Goal: Task Accomplishment & Management: Complete application form

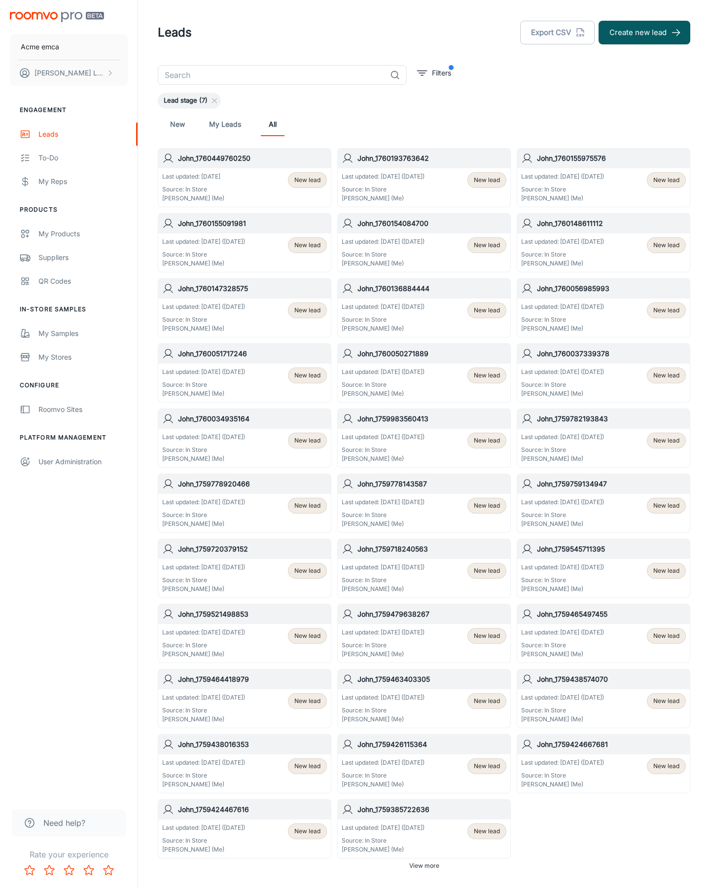
click at [645, 33] on button "Create new lead" at bounding box center [645, 33] width 92 height 24
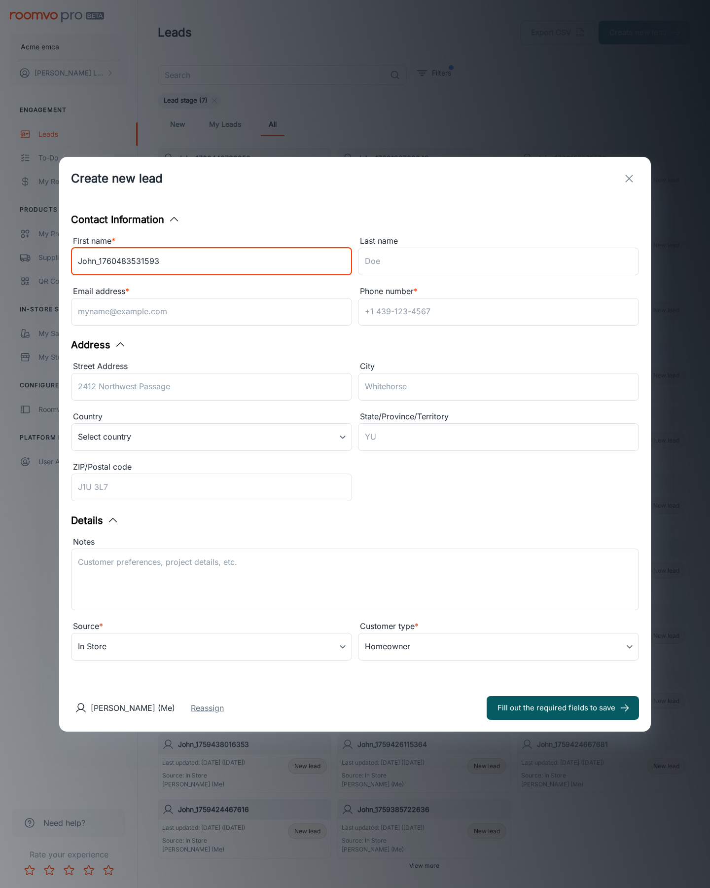
type input "John_1760483531593"
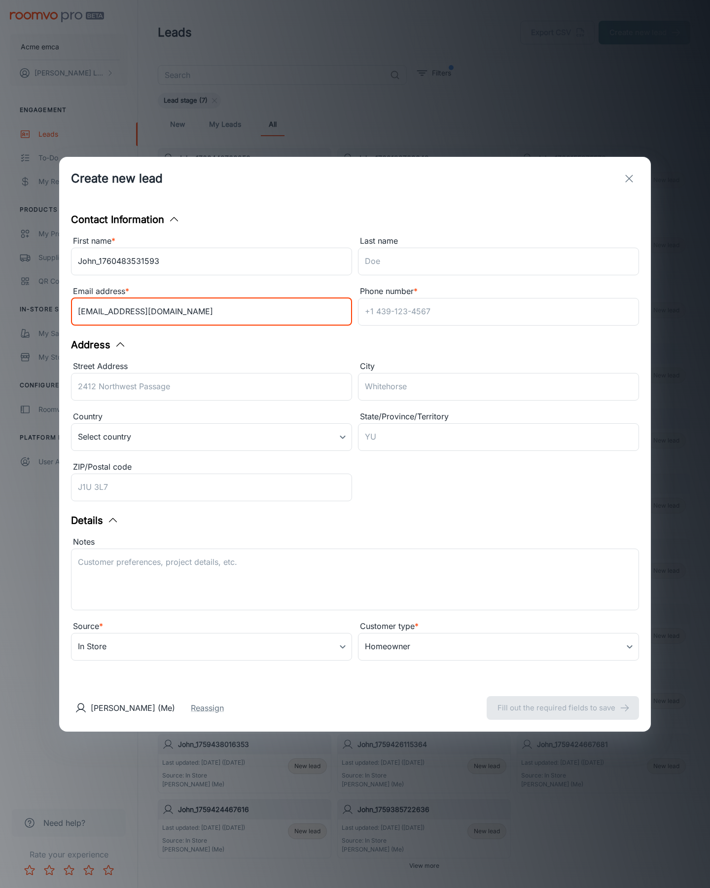
type input "[EMAIL_ADDRESS][DOMAIN_NAME]"
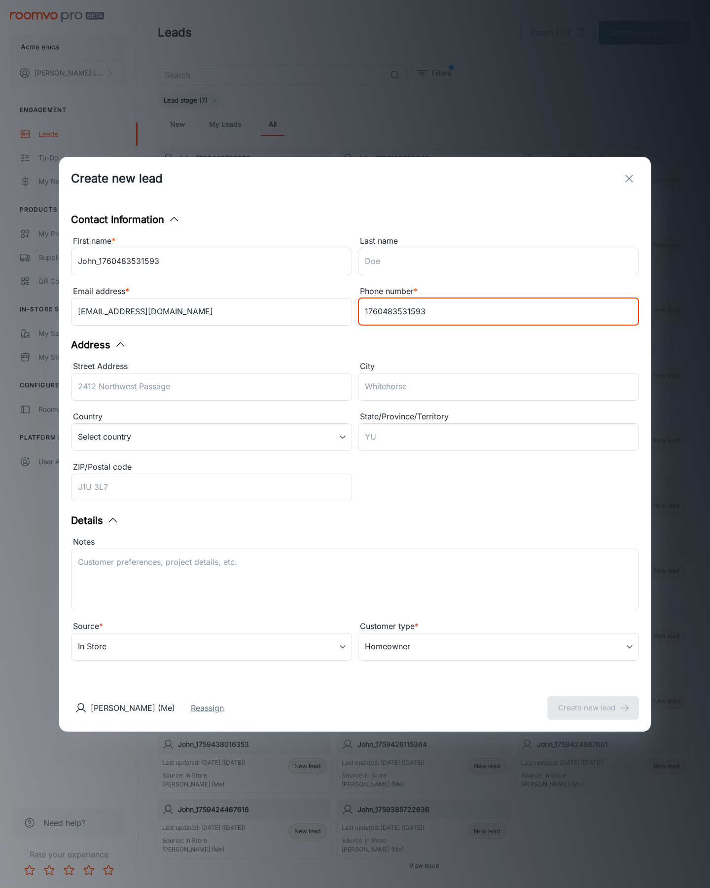
type input "1760483531593"
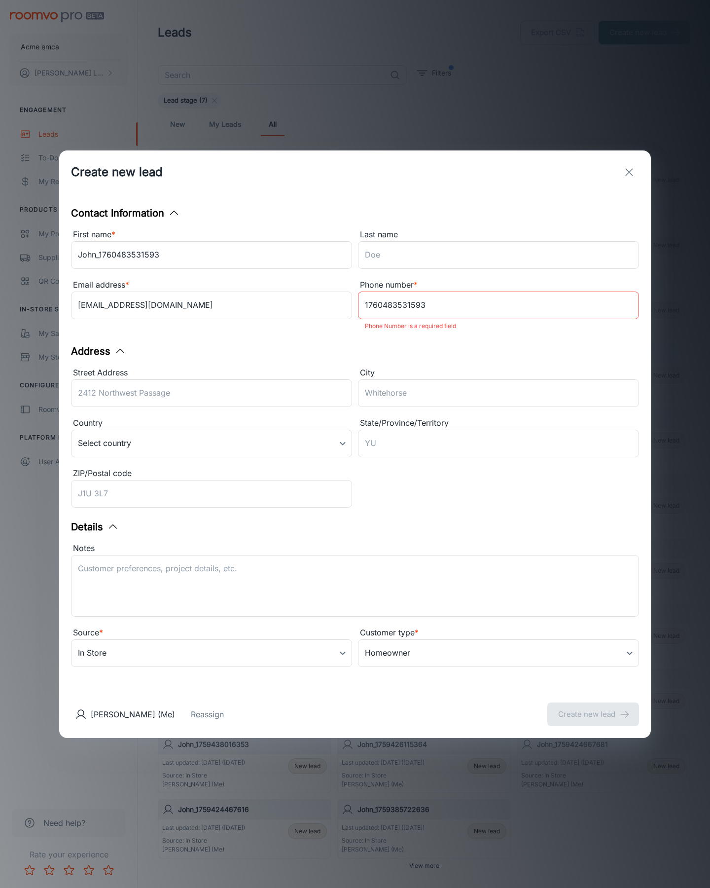
click at [593, 707] on button "Create new lead" at bounding box center [593, 714] width 92 height 24
